Goal: Information Seeking & Learning: Learn about a topic

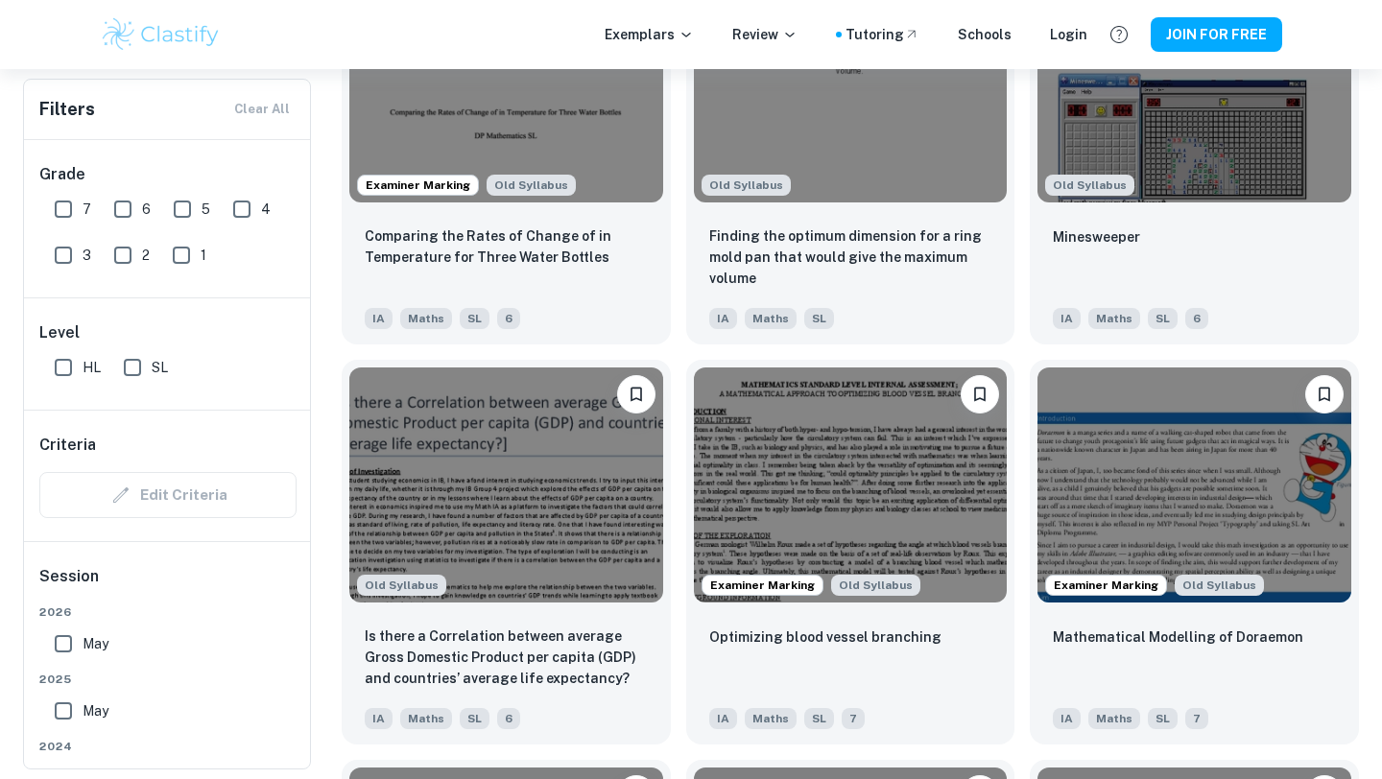
scroll to position [3925, 0]
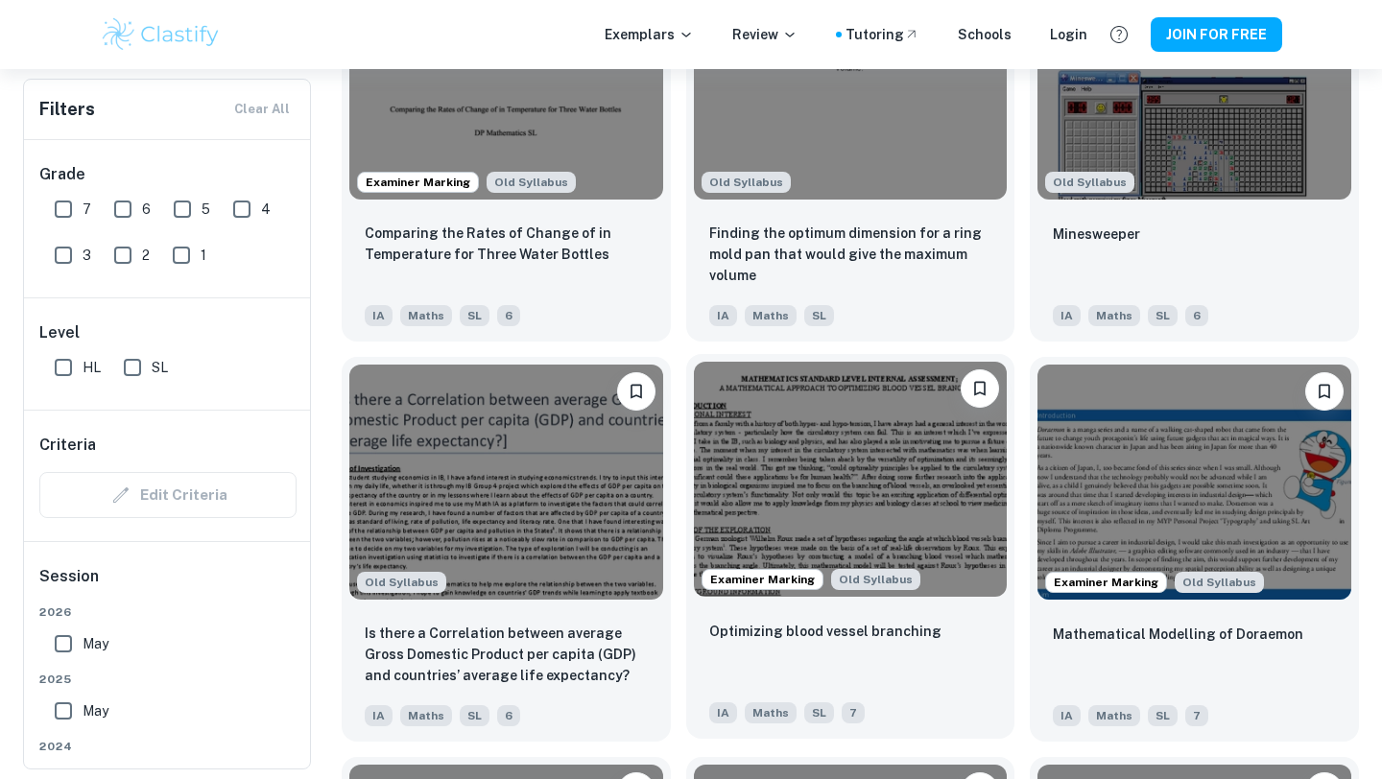
click at [784, 616] on div "Optimizing blood vessel branching IA Maths SL 7" at bounding box center [850, 672] width 329 height 134
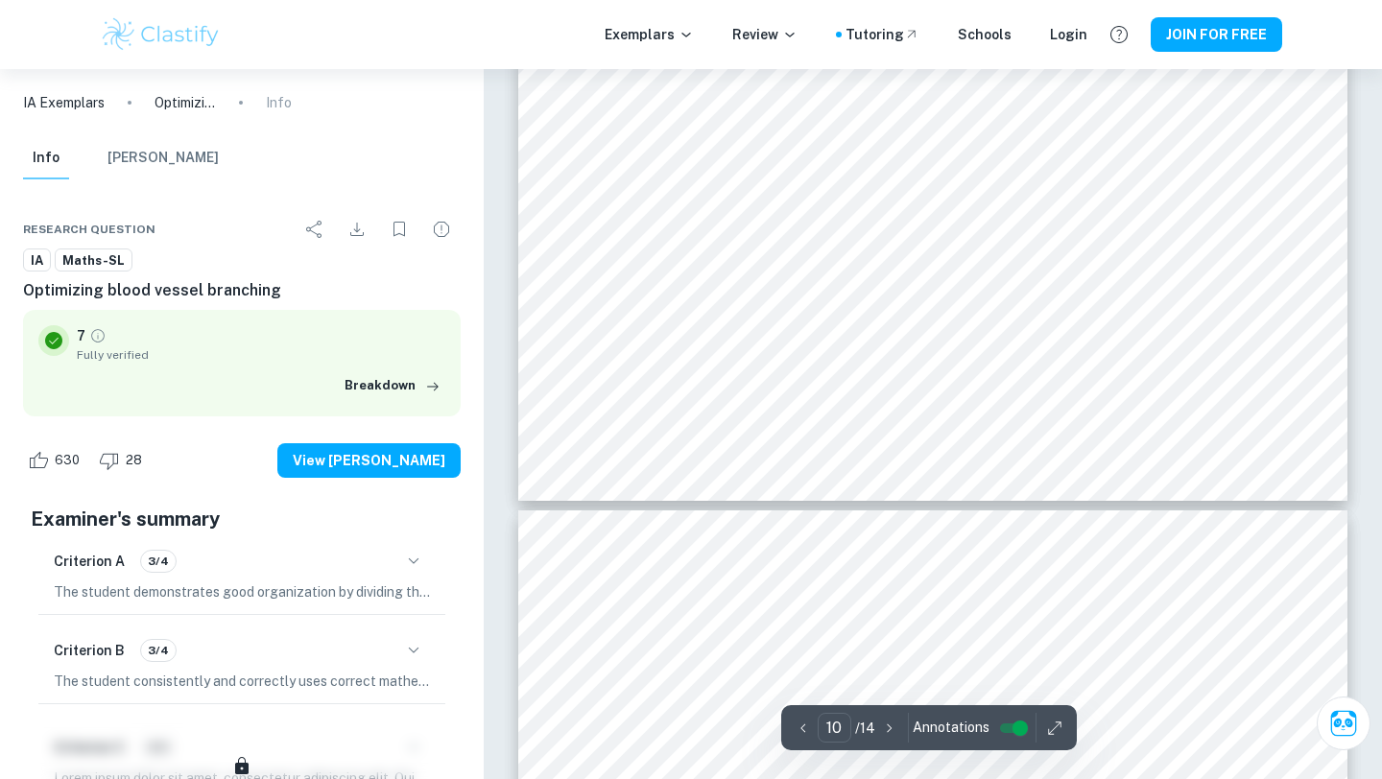
scroll to position [11810, 0]
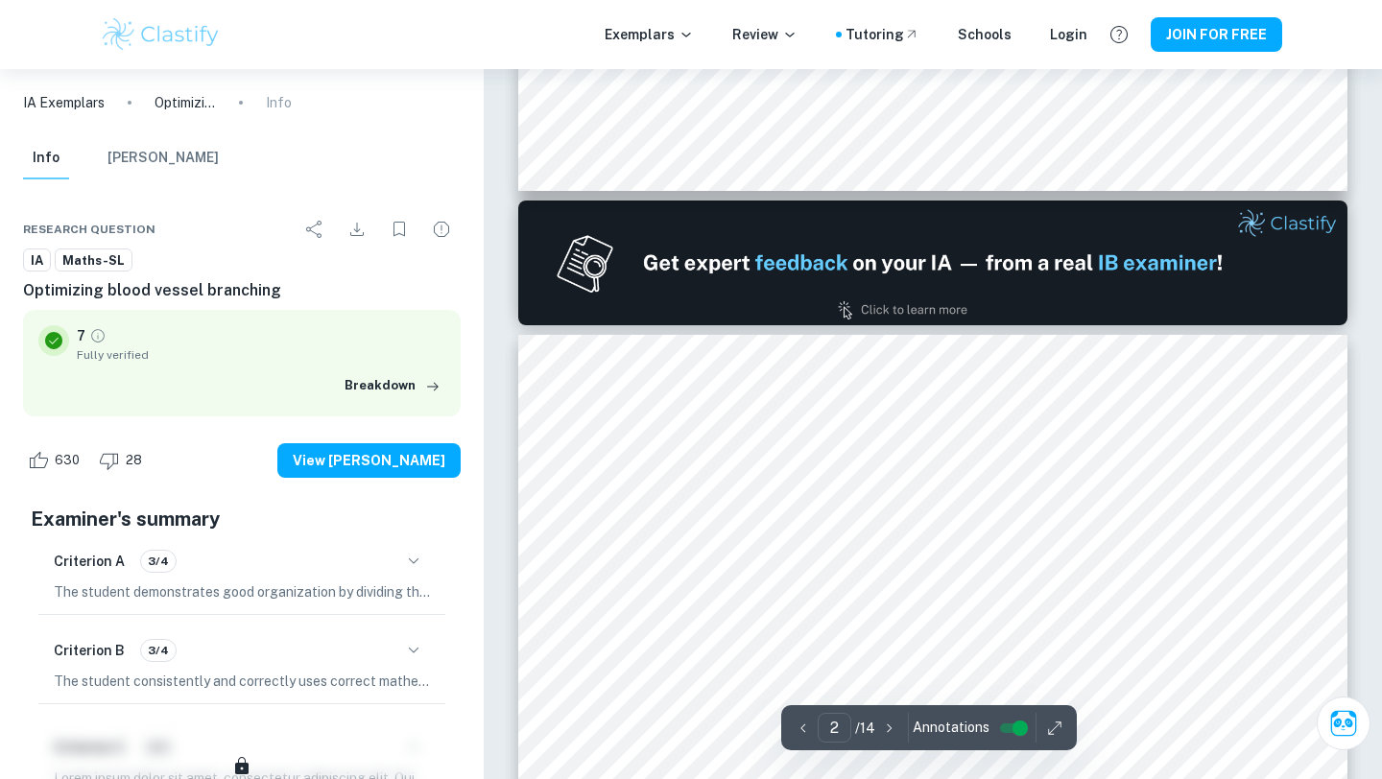
type input "1"
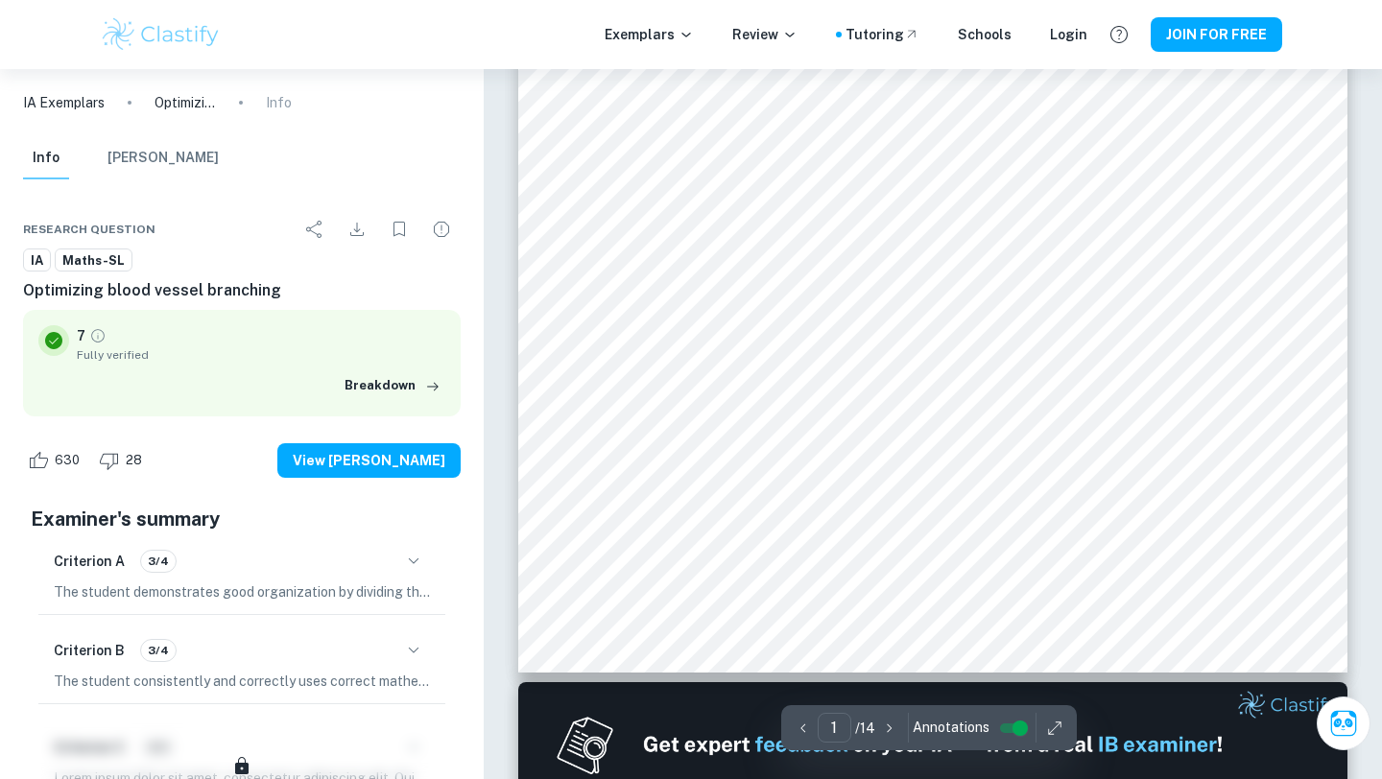
scroll to position [0, 0]
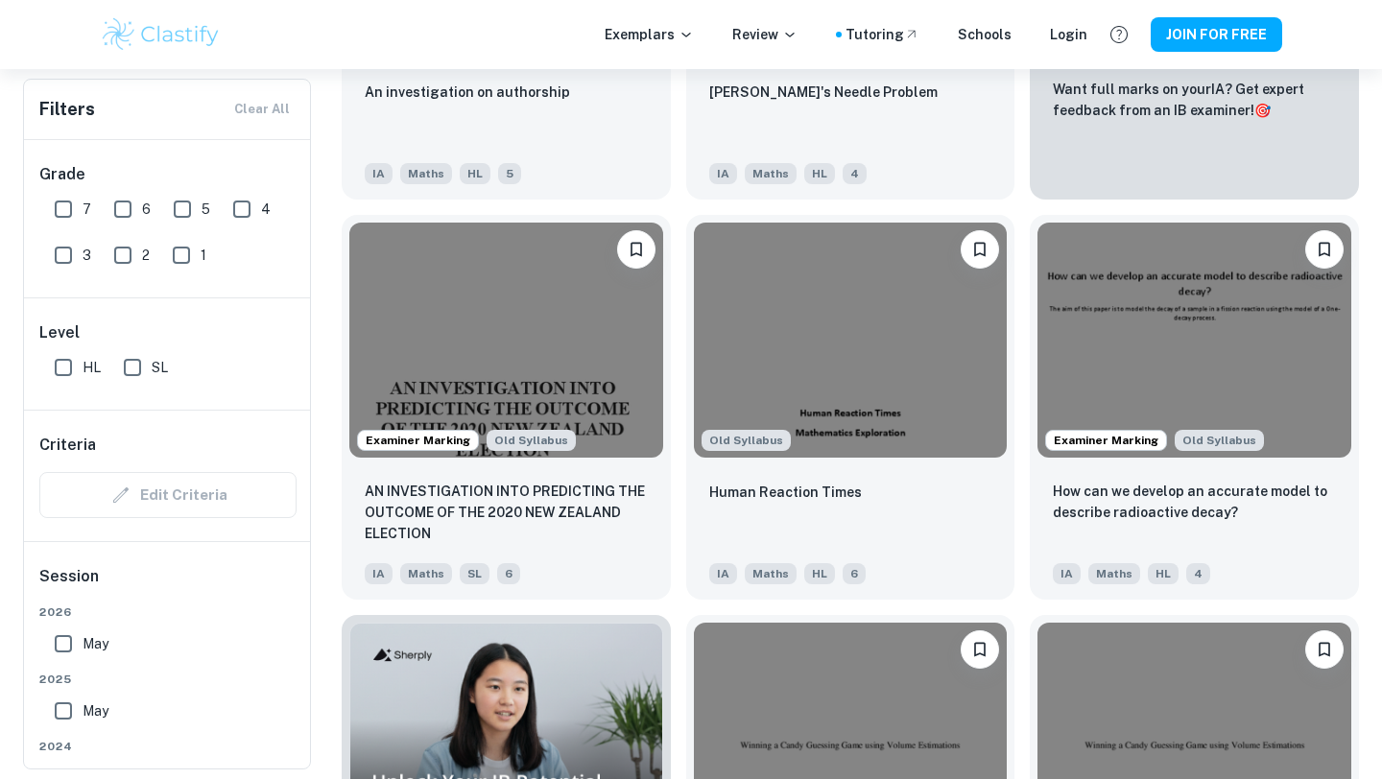
scroll to position [884, 0]
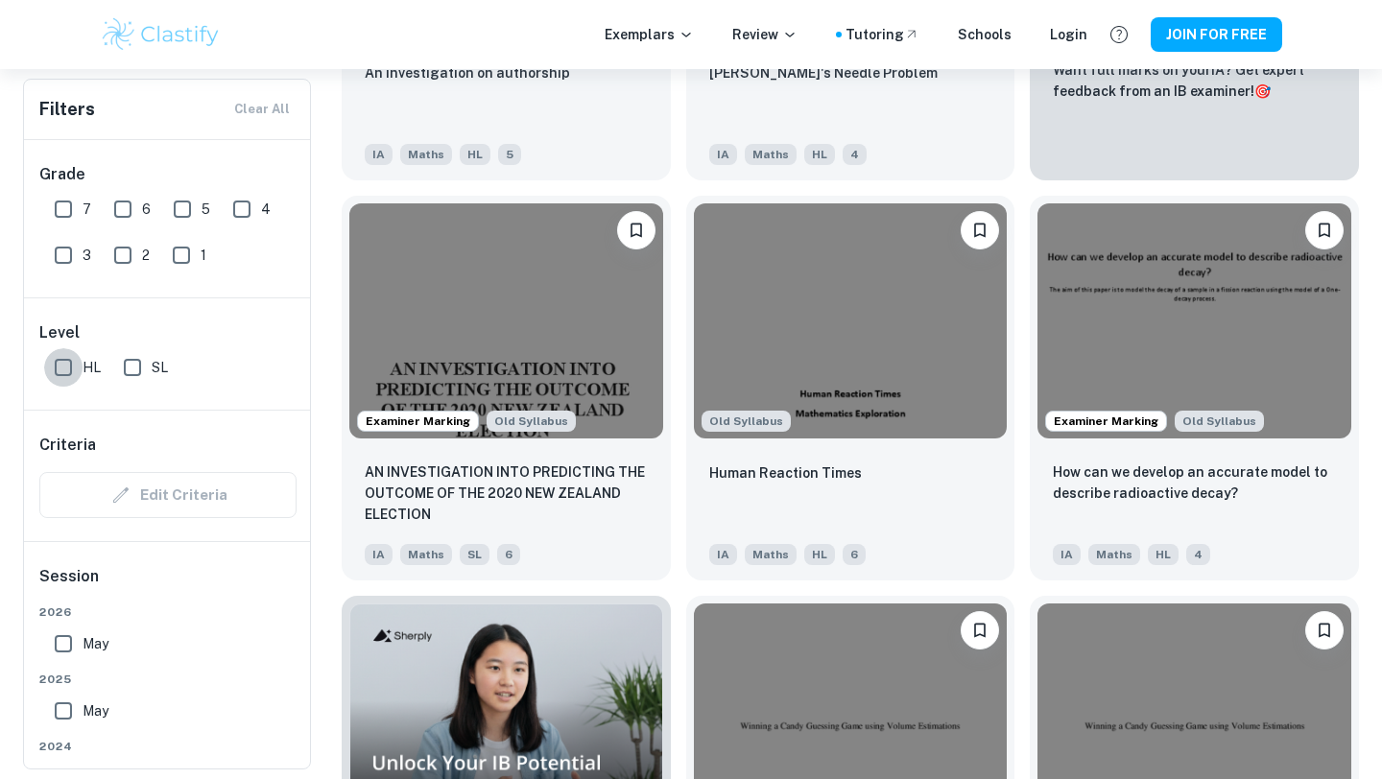
click at [61, 364] on input "HL" at bounding box center [63, 367] width 38 height 38
checkbox input "true"
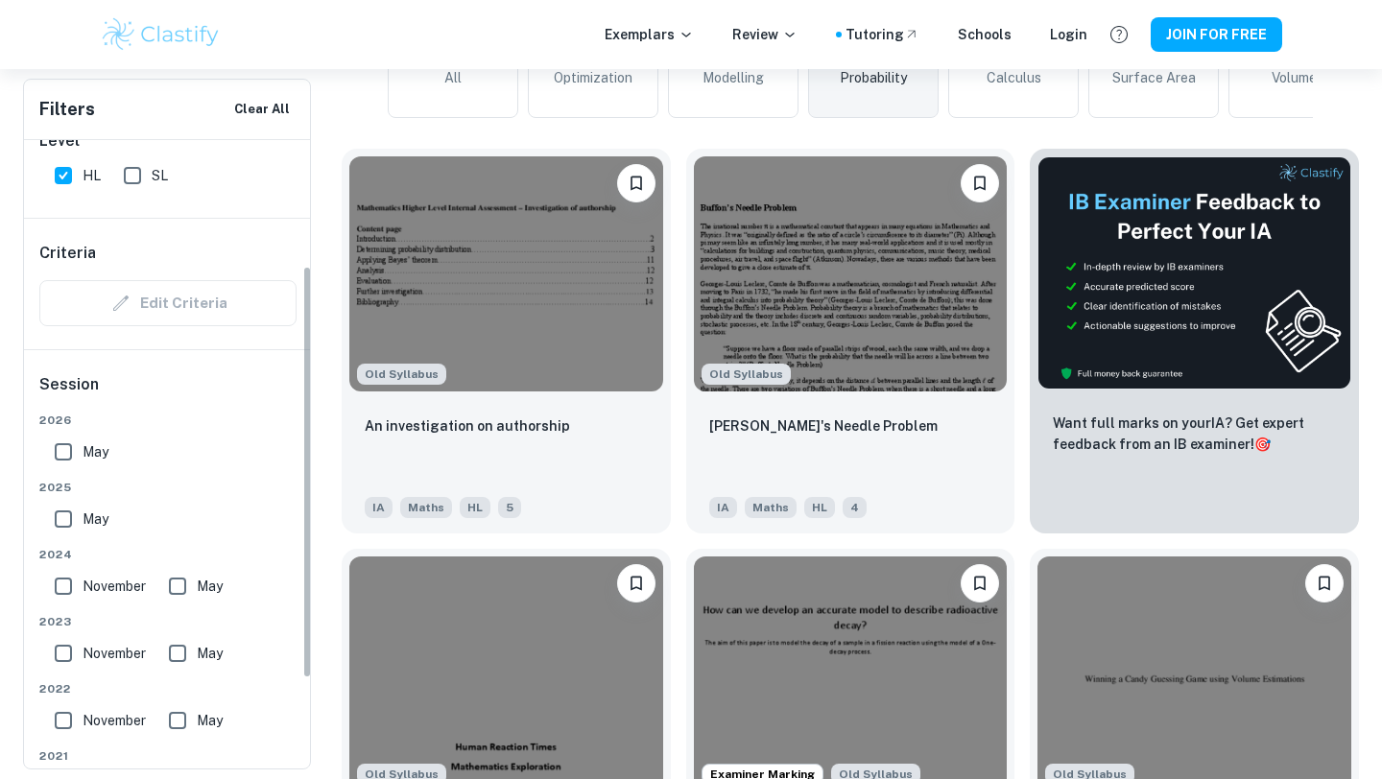
scroll to position [0, 0]
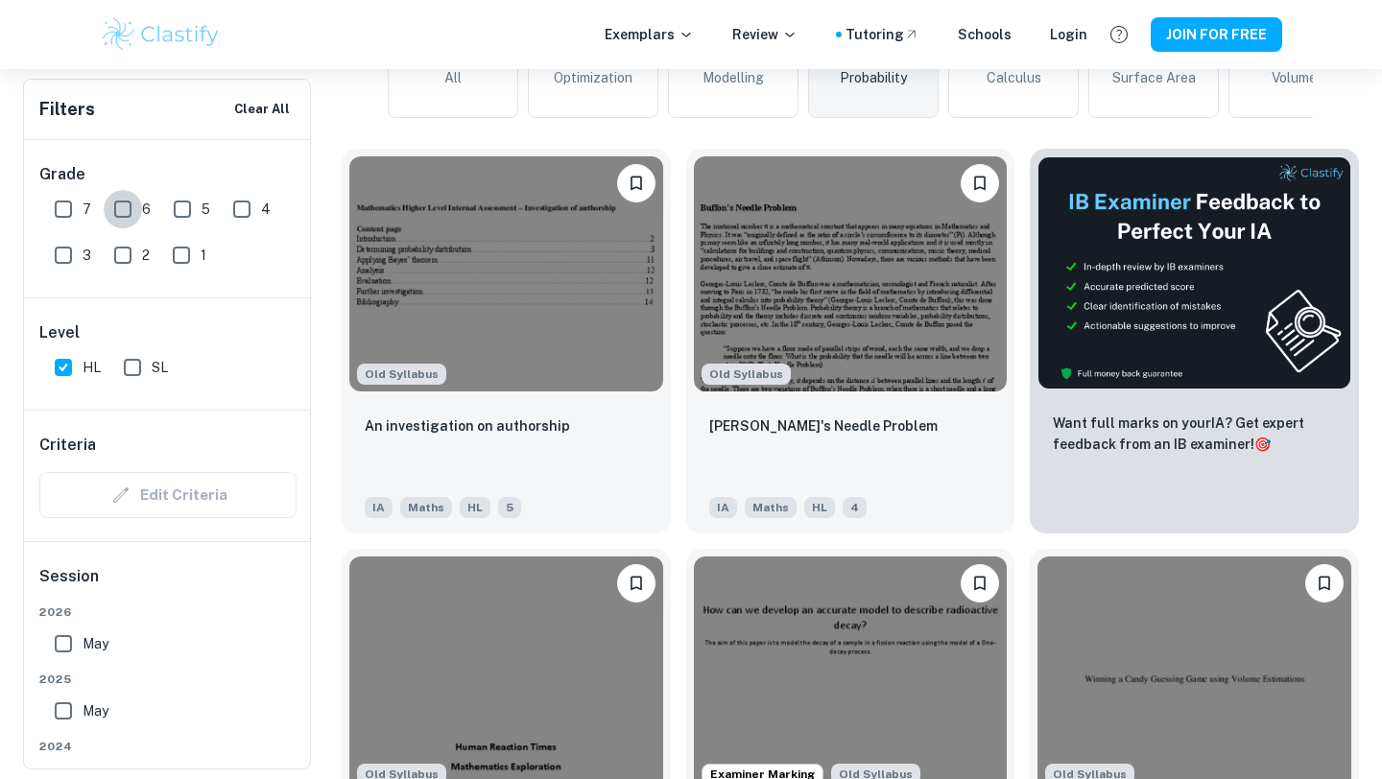
click at [115, 203] on input "6" at bounding box center [123, 209] width 38 height 38
checkbox input "true"
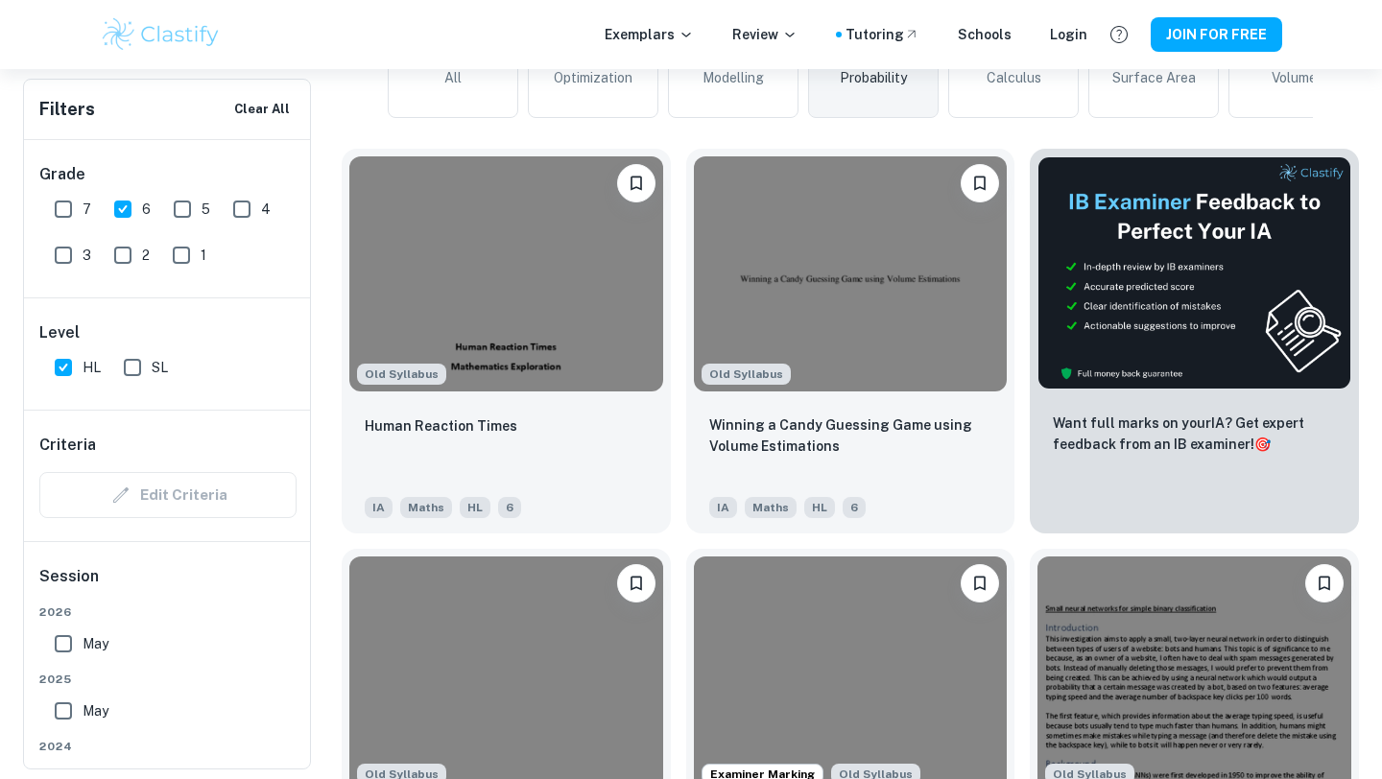
click at [64, 205] on input "7" at bounding box center [63, 209] width 38 height 38
checkbox input "true"
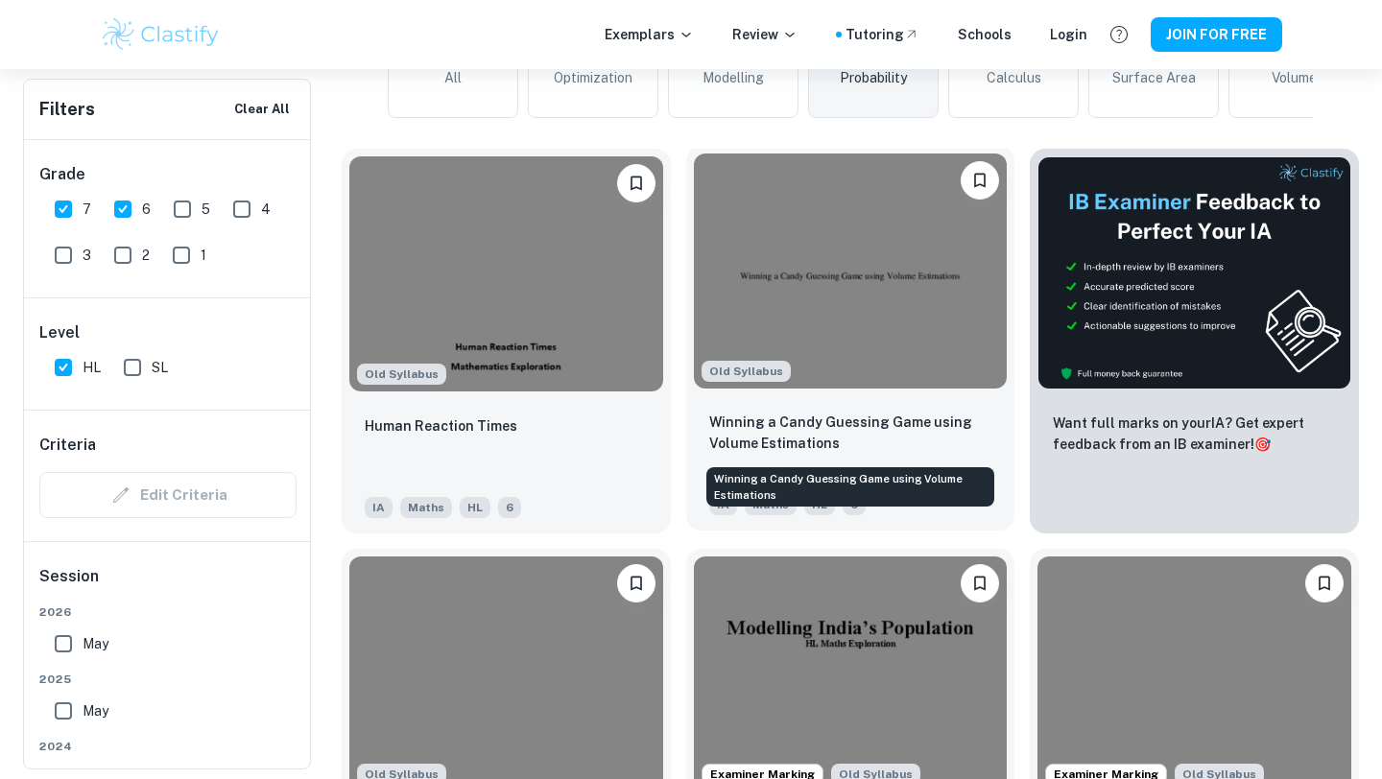
click at [793, 429] on p "Winning a Candy Guessing Game using Volume Estimations" at bounding box center [850, 433] width 283 height 42
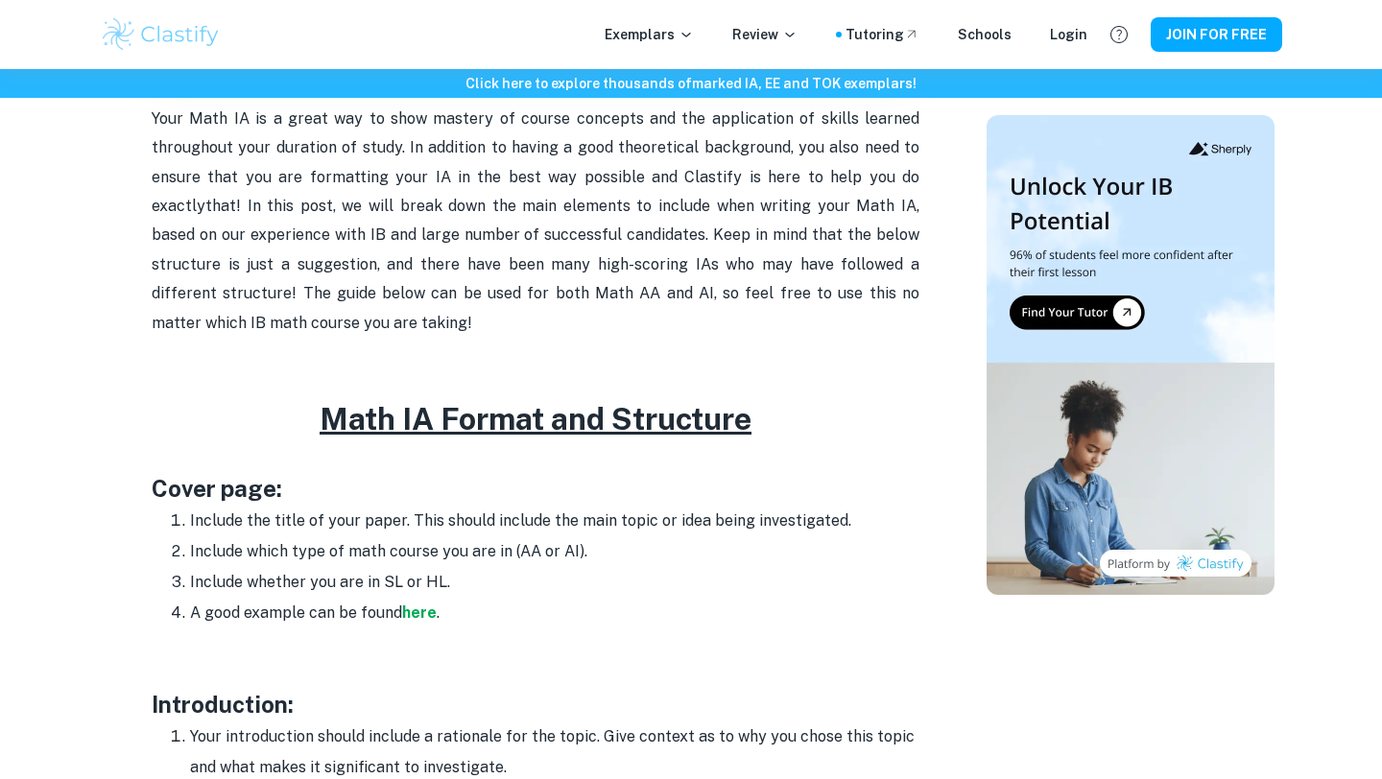
scroll to position [733, 0]
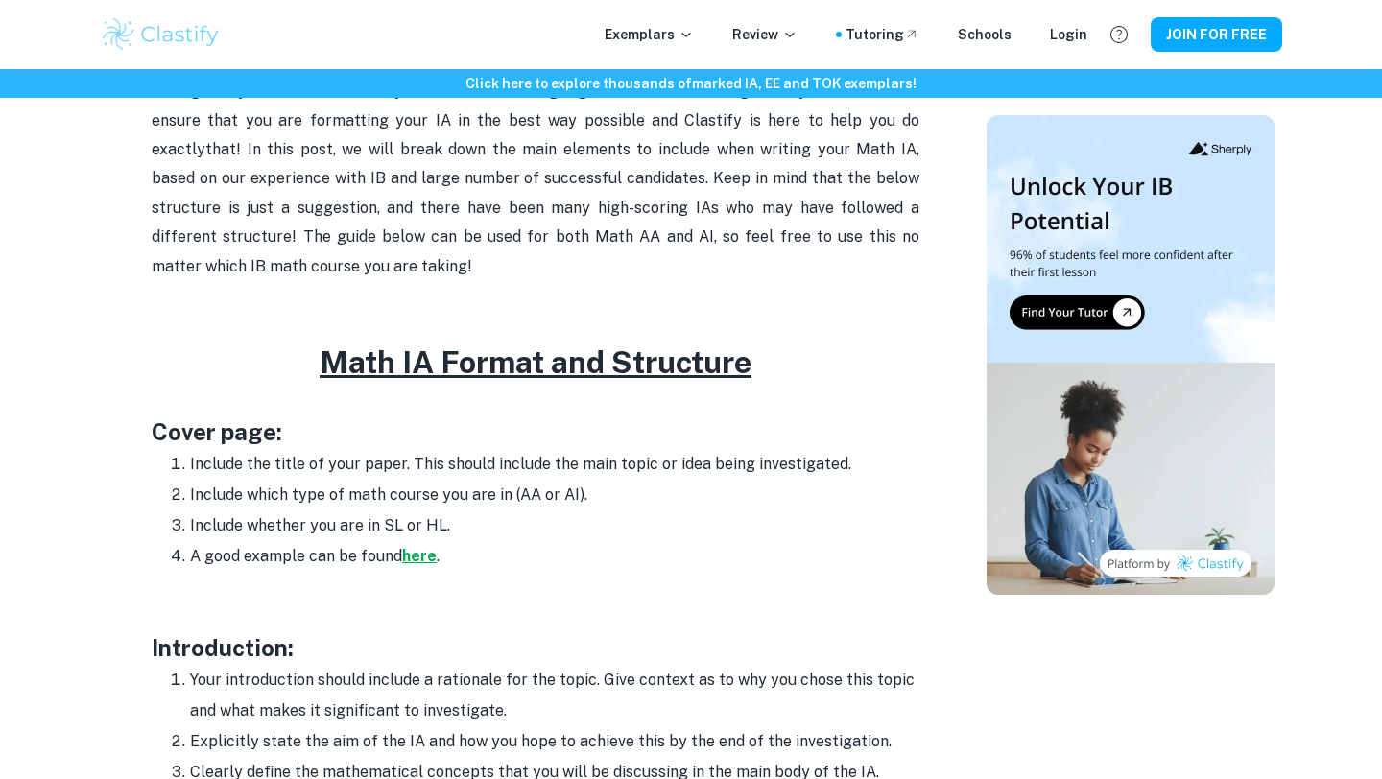
click at [415, 559] on strong "here" at bounding box center [419, 556] width 35 height 18
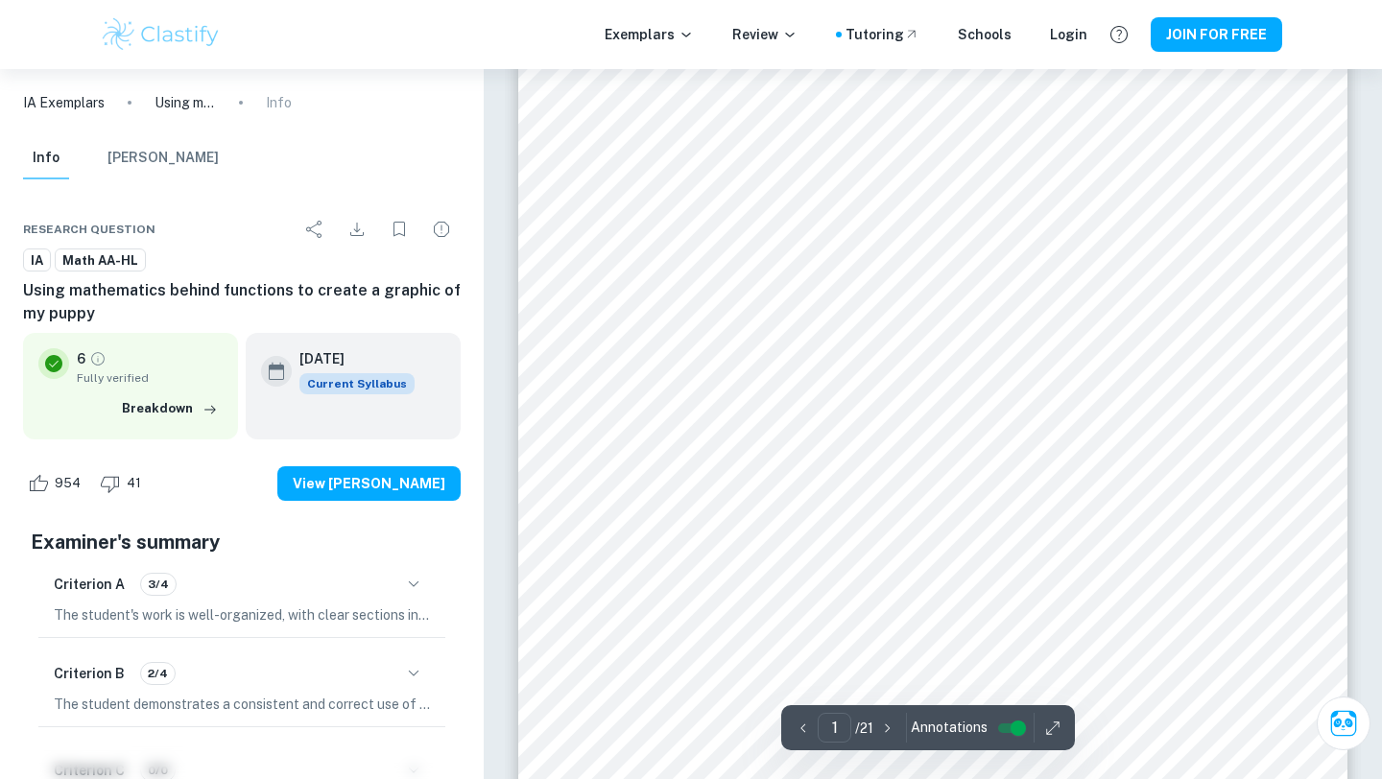
scroll to position [287, 0]
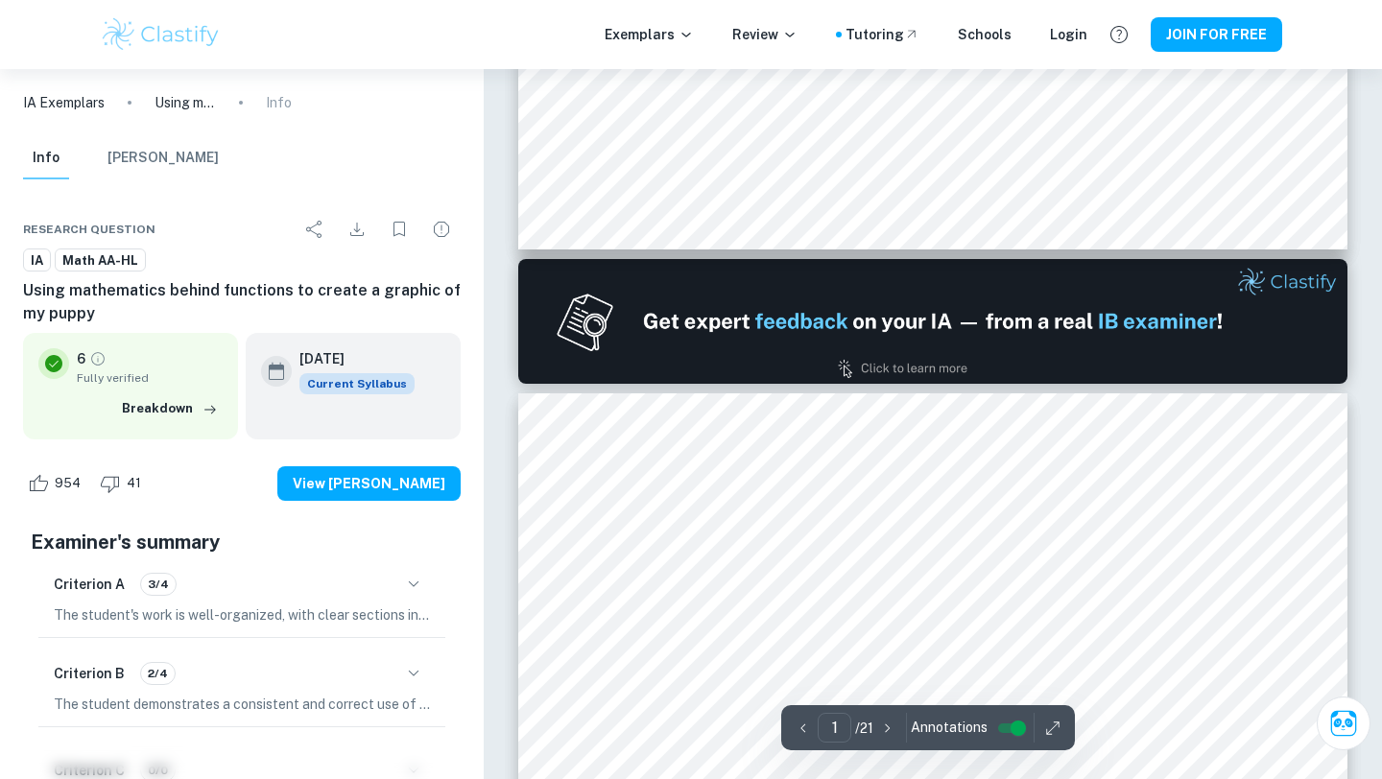
type input "2"
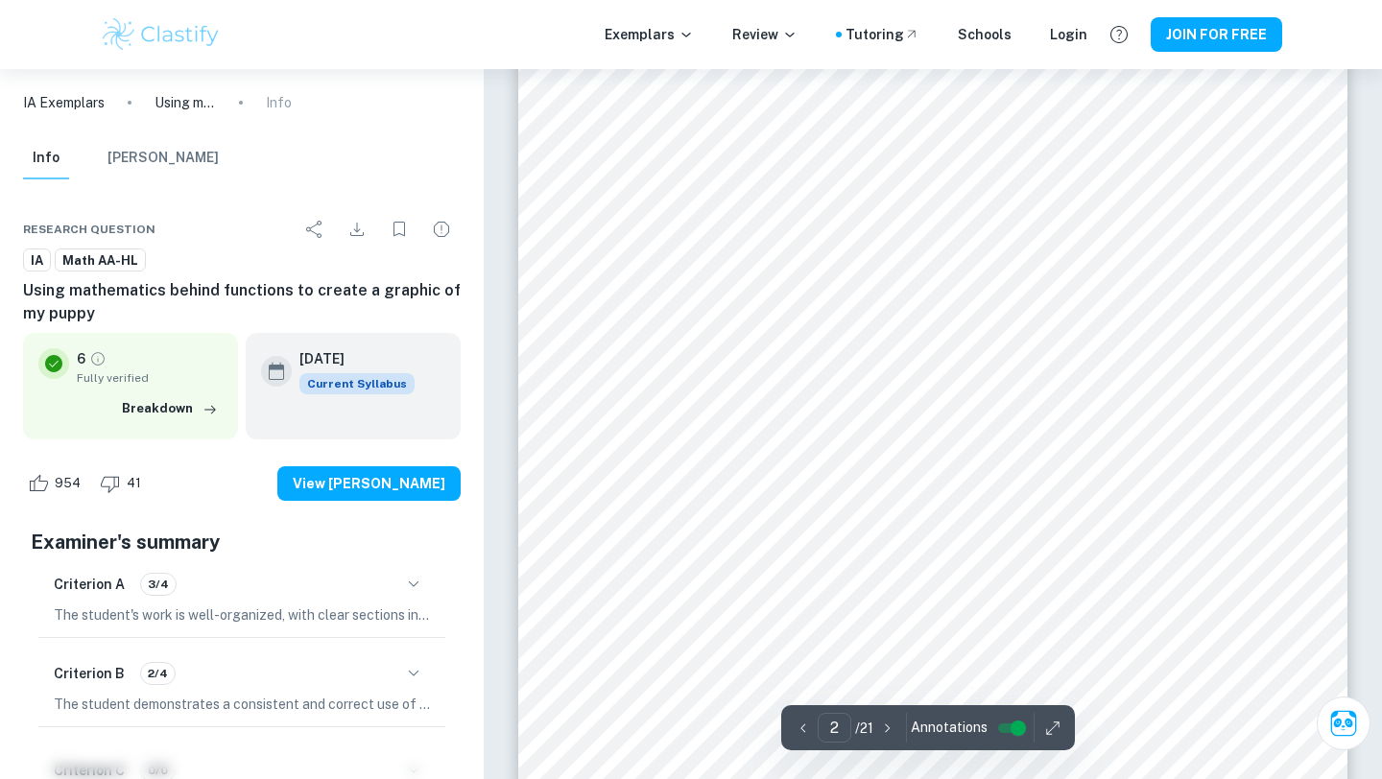
scroll to position [1398, 0]
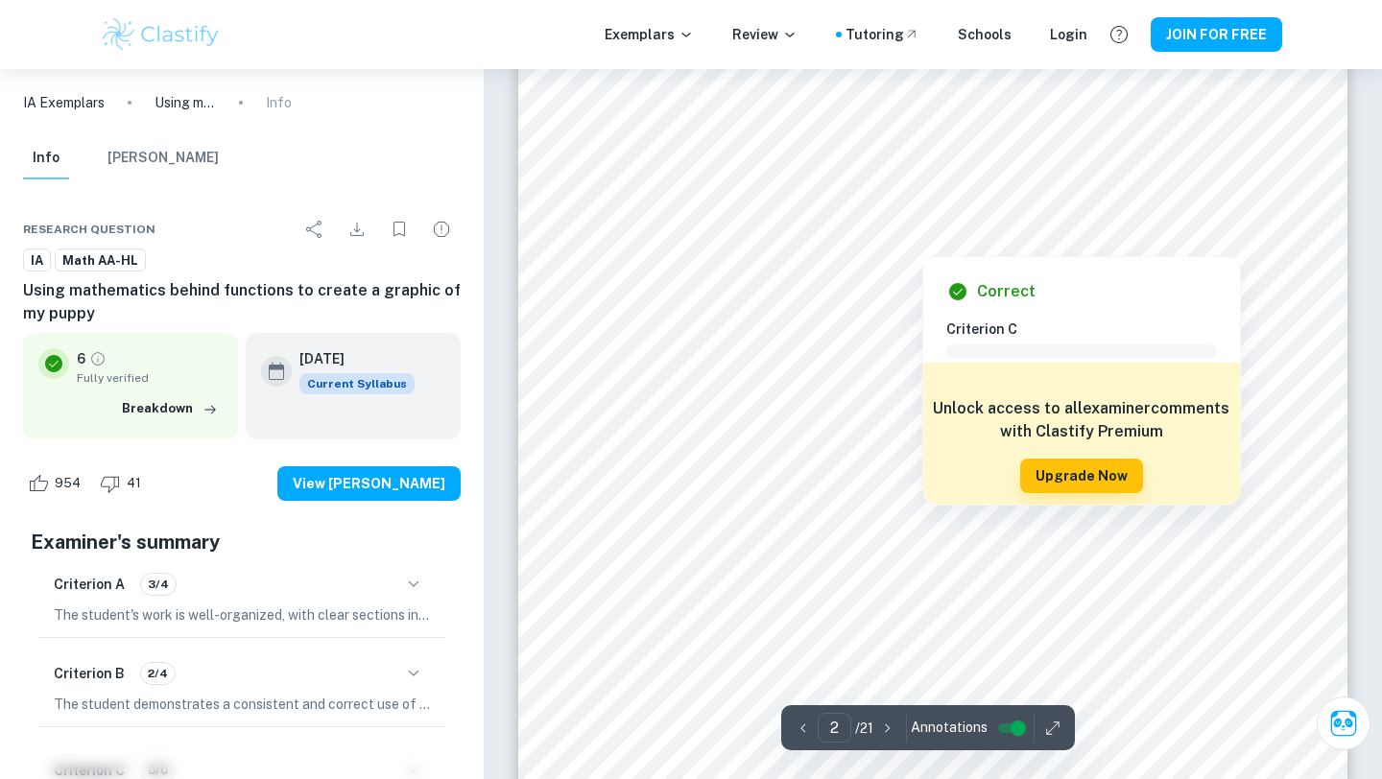
click at [916, 247] on div at bounding box center [922, 239] width 610 height 27
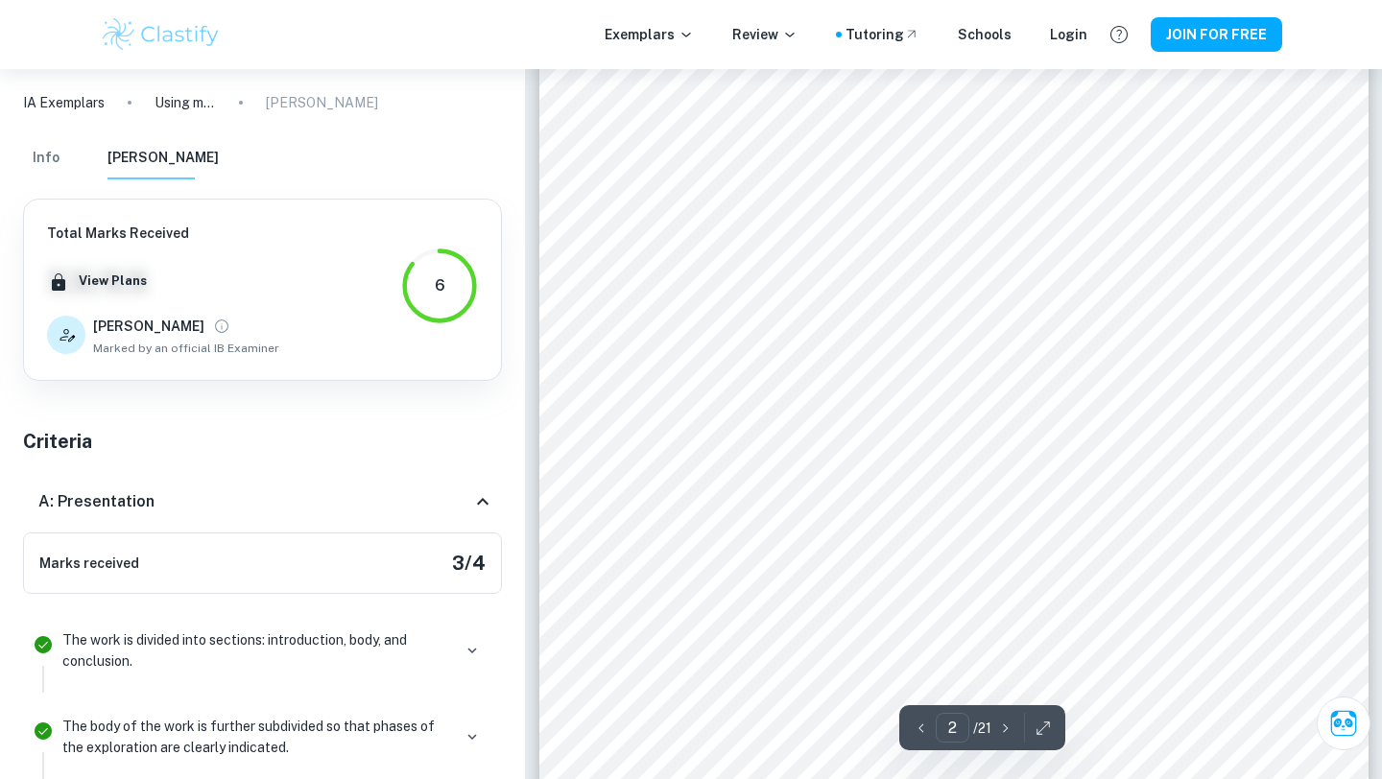
scroll to position [1359, 0]
